Goal: Entertainment & Leisure: Browse casually

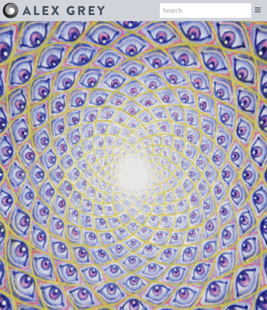
click at [261, 8] on icon at bounding box center [258, 10] width 8 height 8
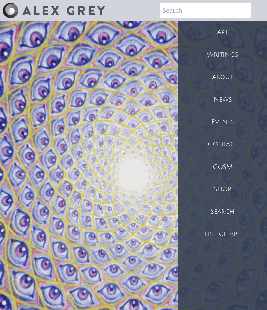
click at [245, 32] on div "Art" at bounding box center [222, 32] width 89 height 22
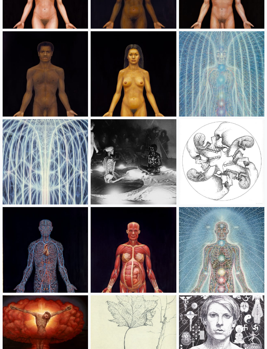
scroll to position [8930, 0]
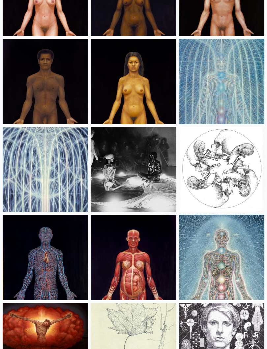
click at [219, 184] on img at bounding box center [221, 169] width 85 height 85
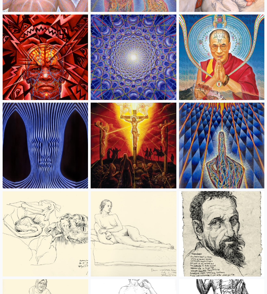
scroll to position [6487, 0]
click at [223, 154] on img at bounding box center [221, 145] width 85 height 85
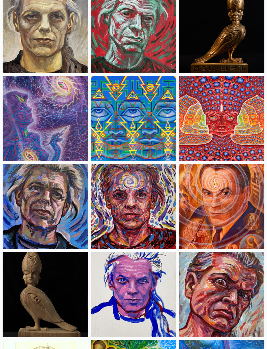
scroll to position [1845, 0]
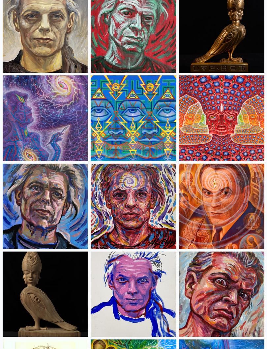
click at [235, 228] on img at bounding box center [221, 206] width 85 height 85
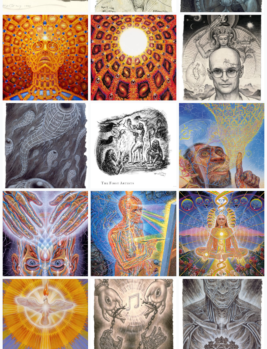
scroll to position [5259, 0]
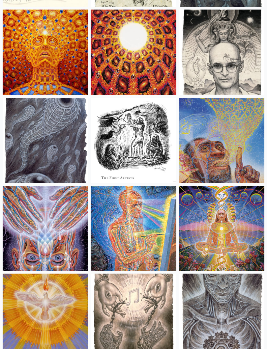
click at [225, 229] on img at bounding box center [221, 228] width 85 height 85
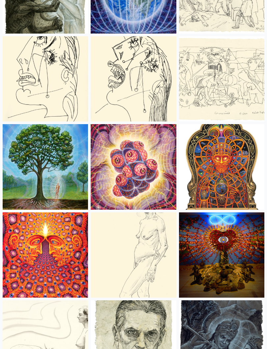
scroll to position [4880, 0]
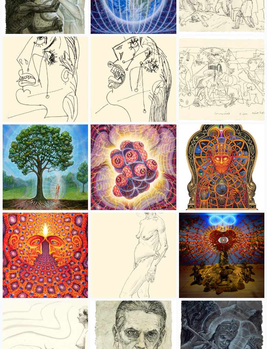
click at [236, 199] on img at bounding box center [221, 167] width 85 height 85
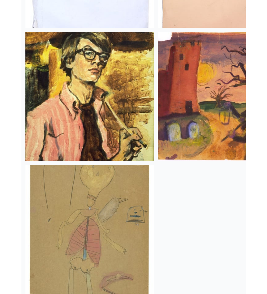
scroll to position [9808, 0]
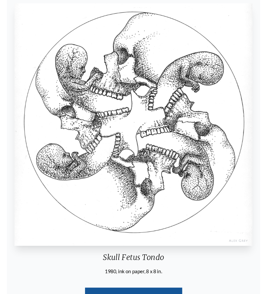
scroll to position [63, 0]
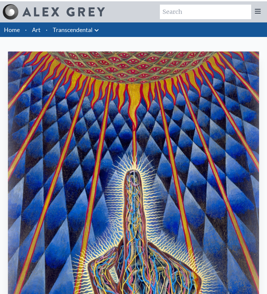
scroll to position [33, 0]
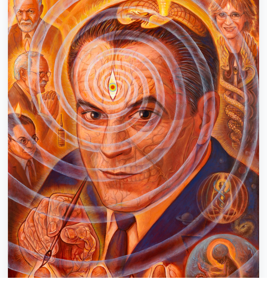
scroll to position [67, 0]
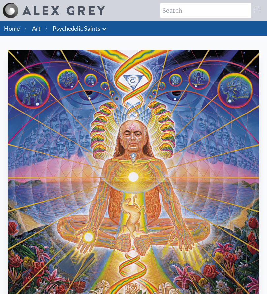
scroll to position [33, 0]
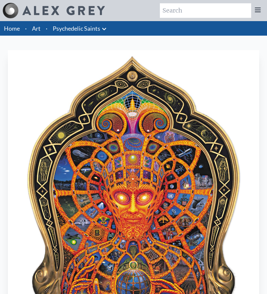
scroll to position [159, 0]
